Goal: Complete application form

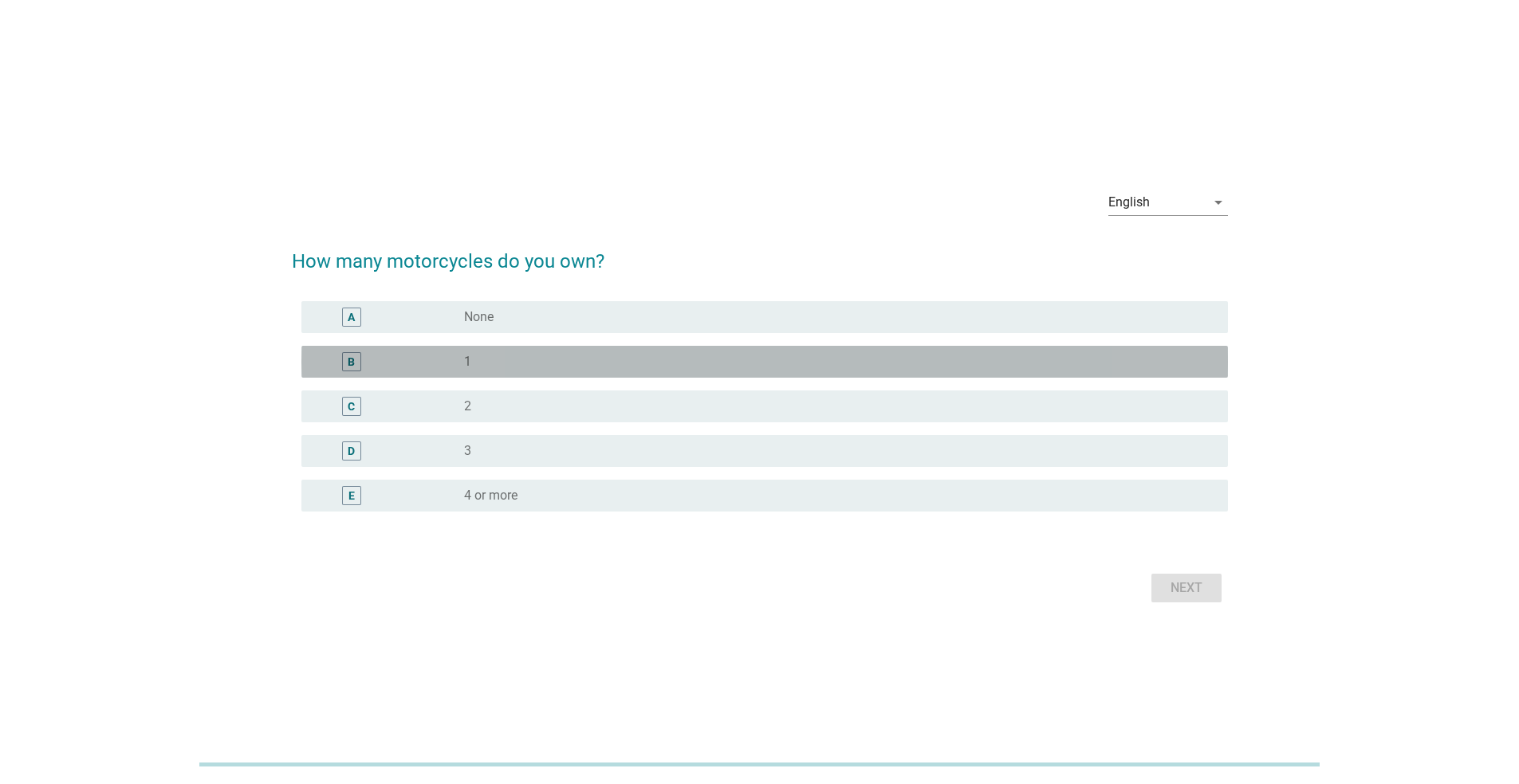
click at [348, 366] on div "B" at bounding box center [351, 363] width 7 height 17
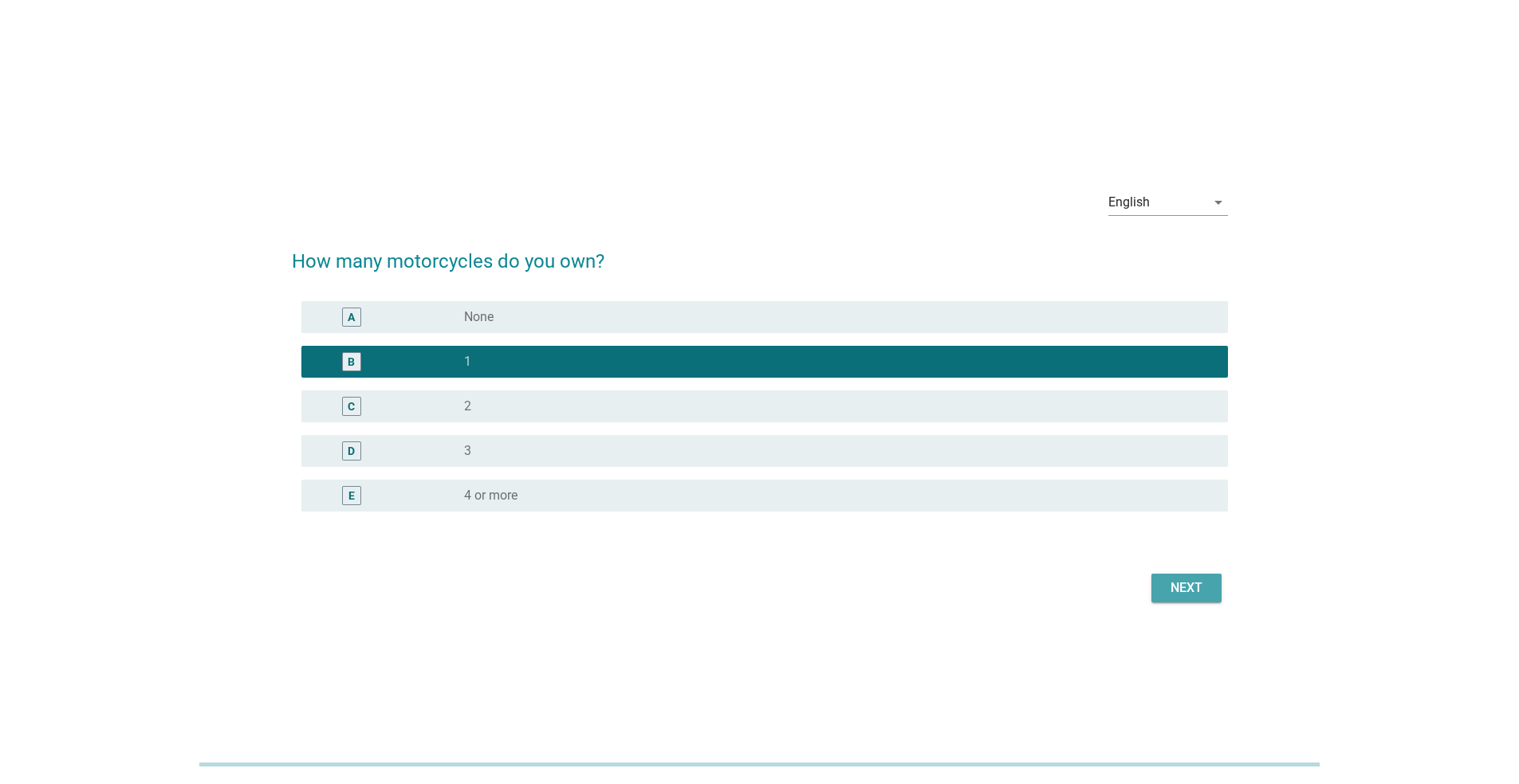
click at [1184, 580] on div "Next" at bounding box center [1186, 588] width 44 height 19
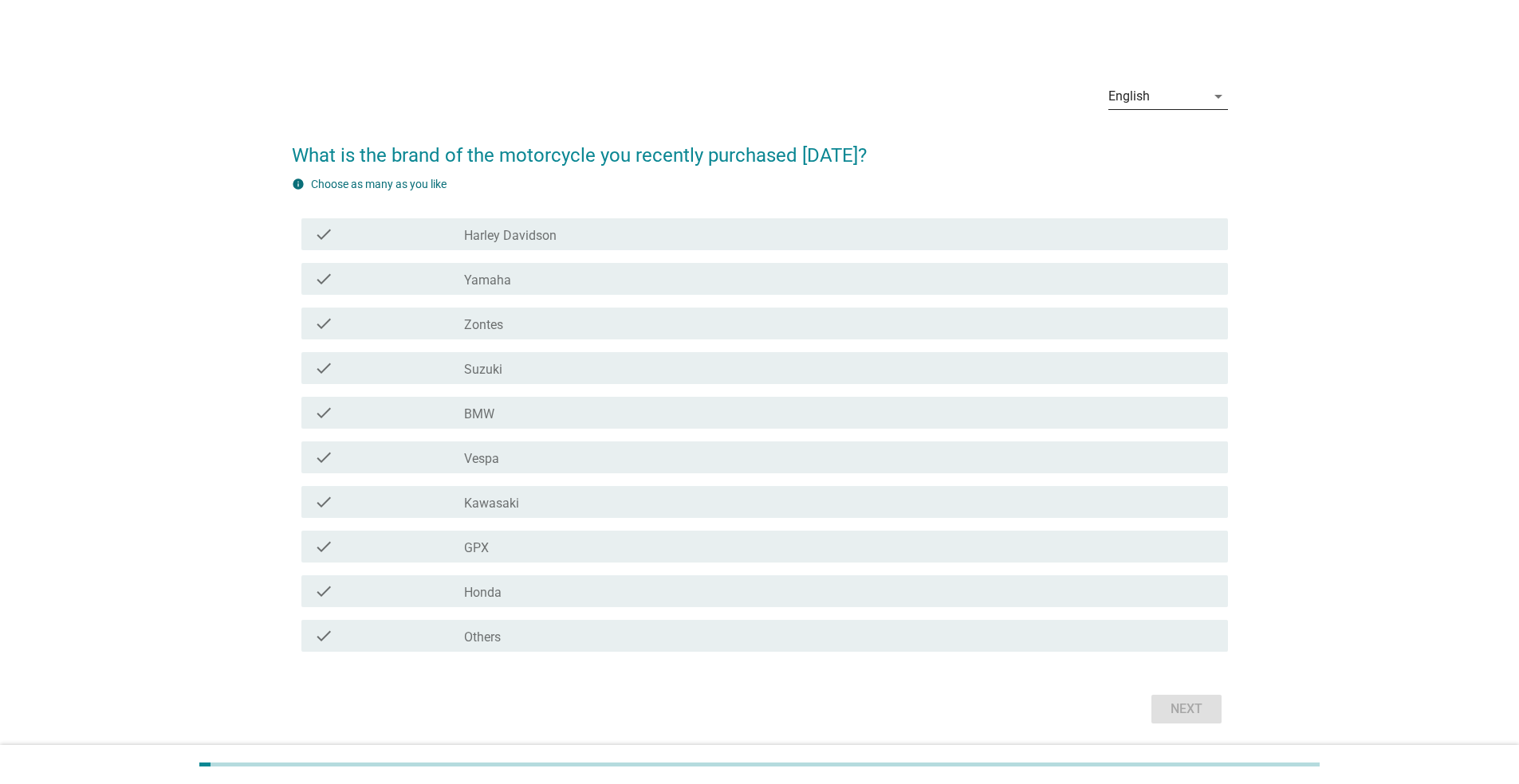
click at [1211, 95] on icon "arrow_drop_down" at bounding box center [1218, 97] width 19 height 19
click at [1144, 150] on div "ภาษาไทย" at bounding box center [1167, 147] width 94 height 19
click at [577, 609] on div "check check_box_outline_blank Honda" at bounding box center [760, 592] width 936 height 44
click at [578, 584] on div "check_box_outline_blank Honda" at bounding box center [840, 592] width 751 height 19
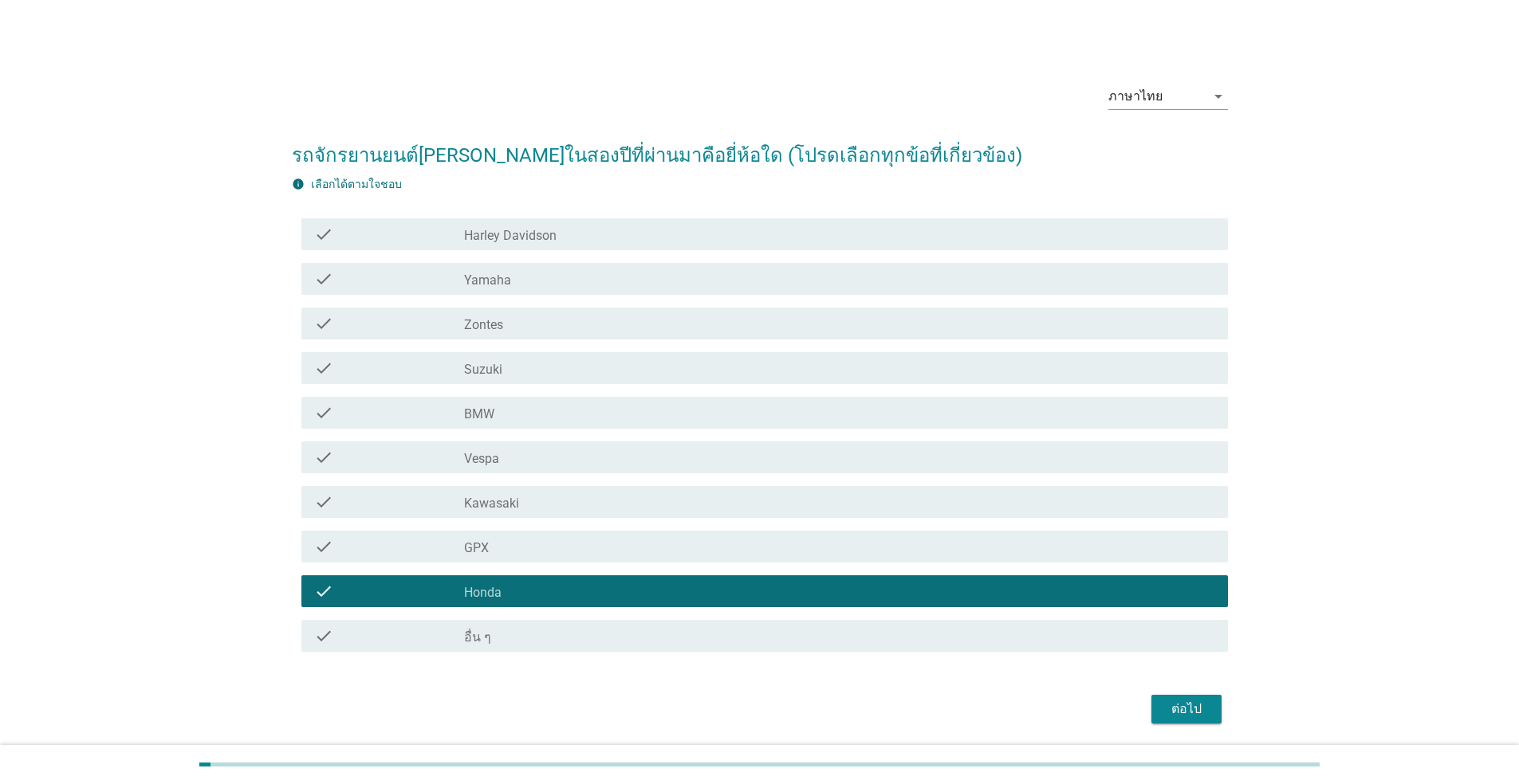
click at [1171, 709] on div "ต่อไป" at bounding box center [1186, 709] width 44 height 19
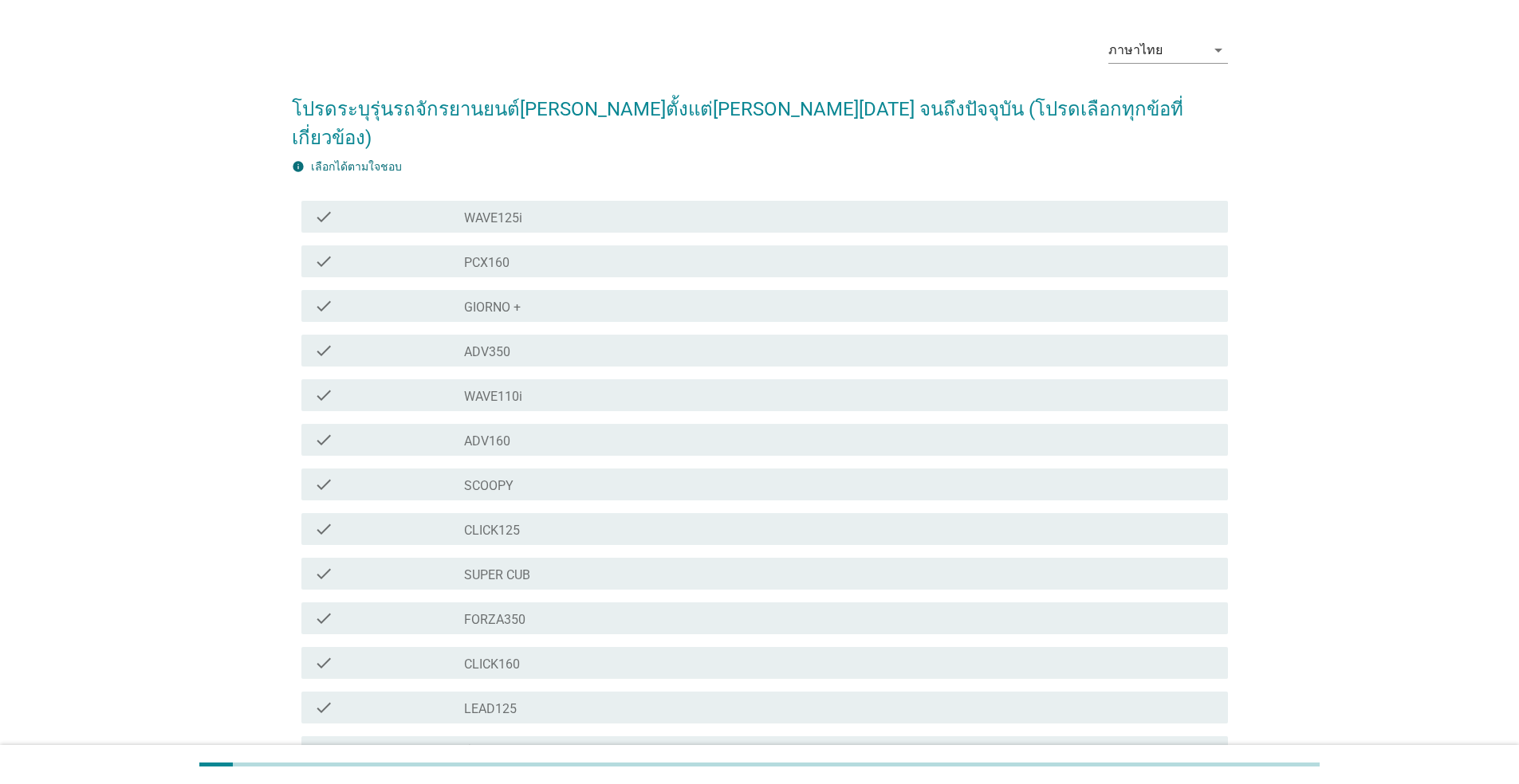
scroll to position [80, 0]
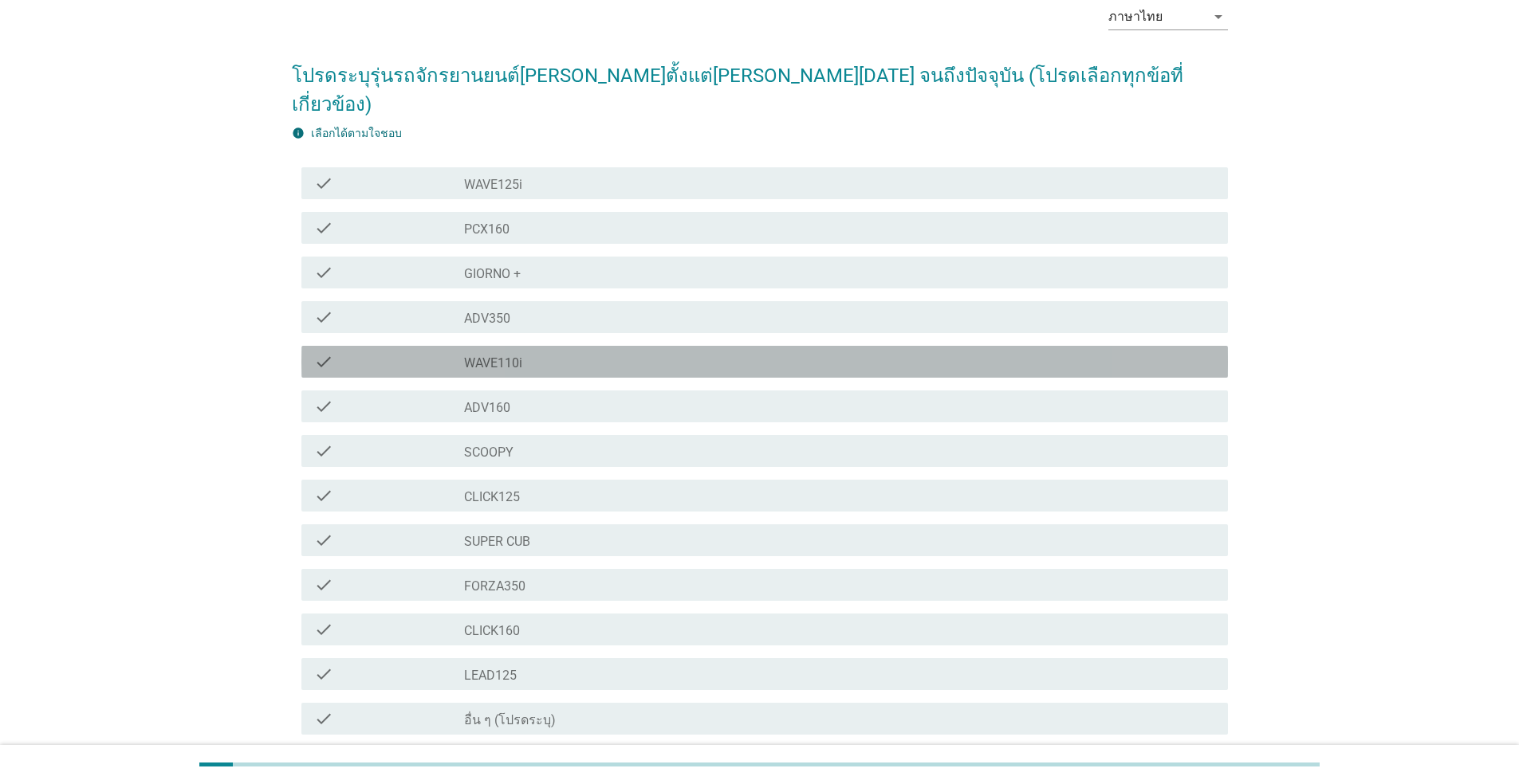
click at [591, 352] on div "check_box_outline_blank WAVE110i" at bounding box center [840, 362] width 751 height 19
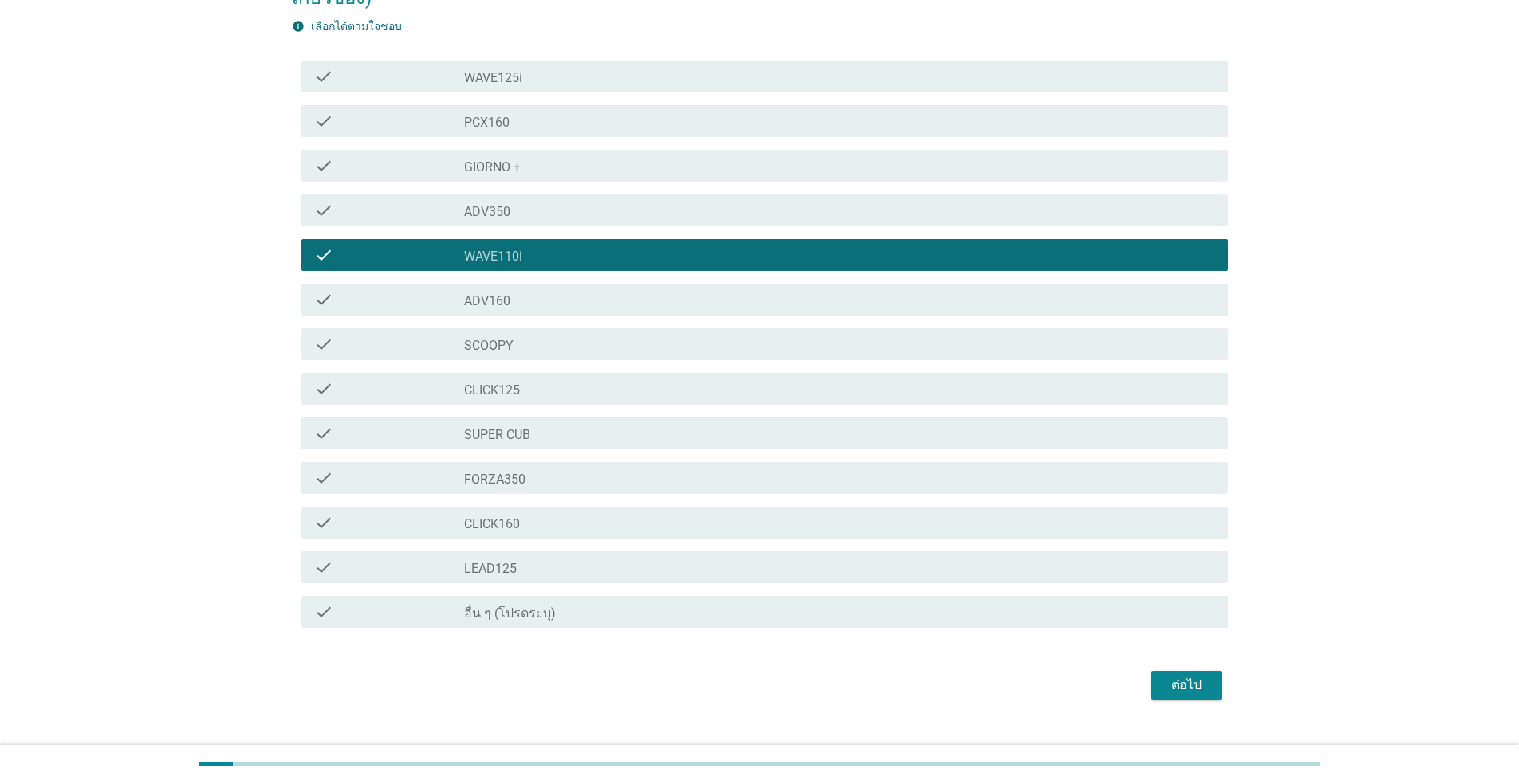
scroll to position [187, 0]
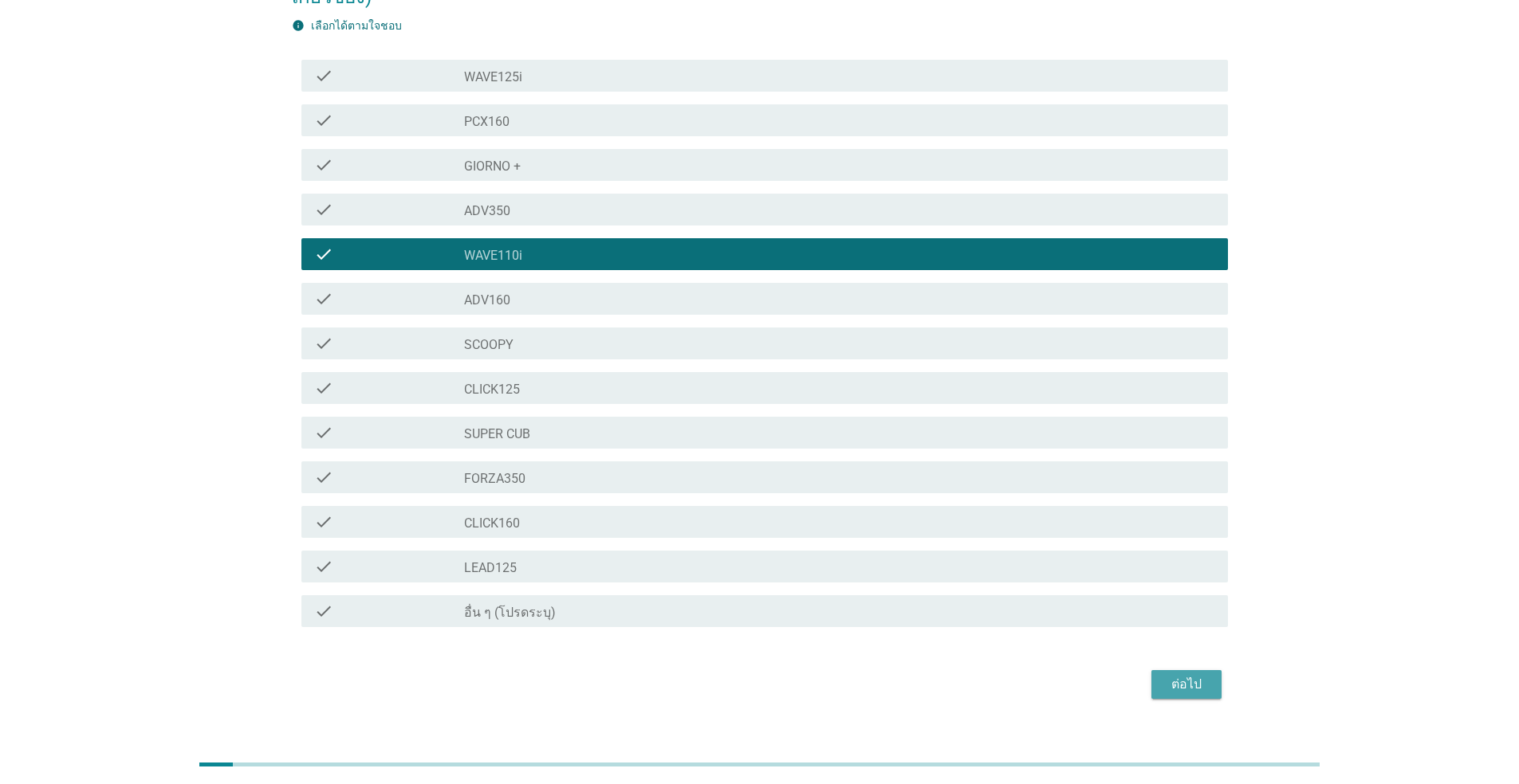
click at [1193, 675] on div "ต่อไป" at bounding box center [1186, 685] width 44 height 19
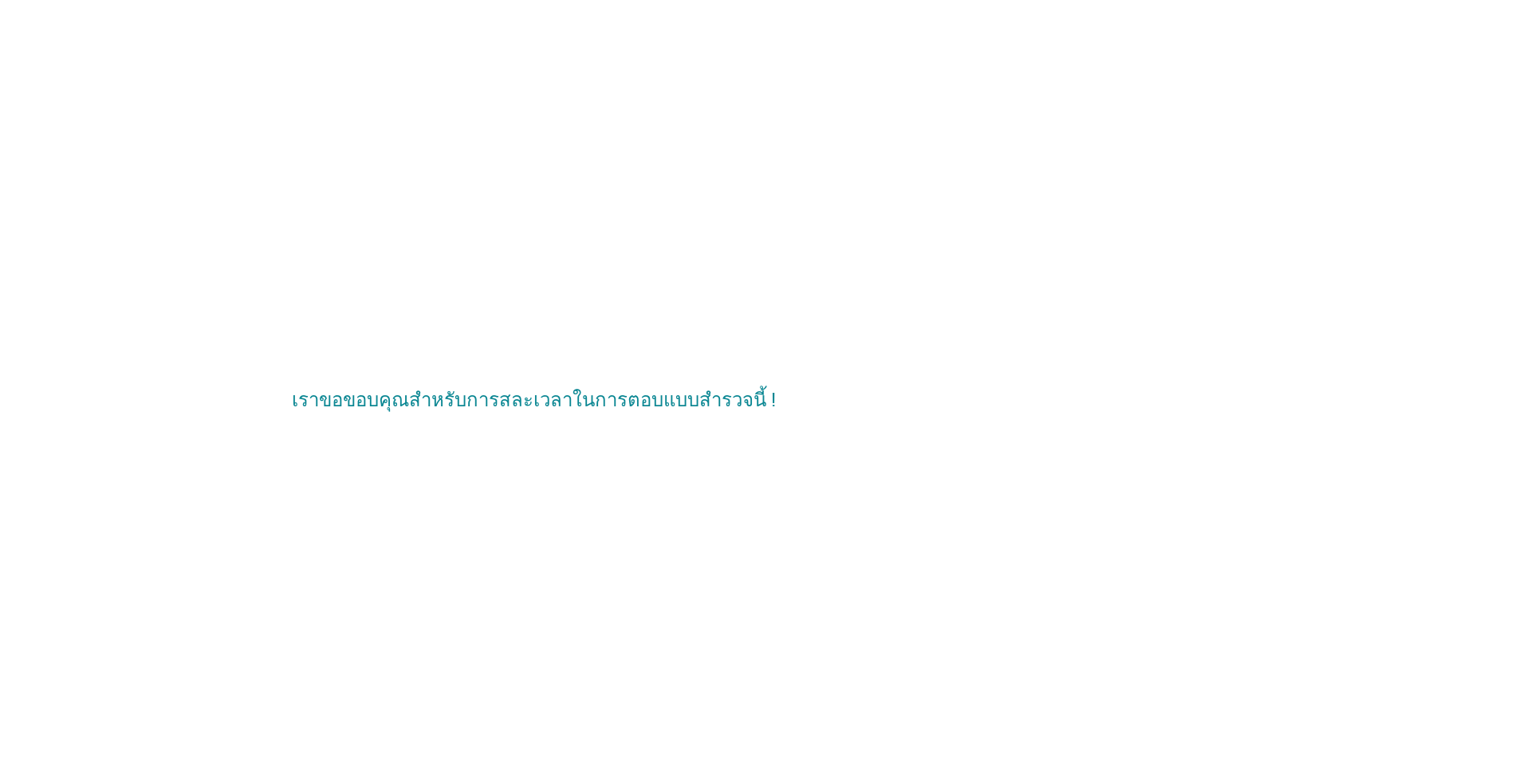
scroll to position [0, 0]
